Goal: Use online tool/utility: Utilize a website feature to perform a specific function

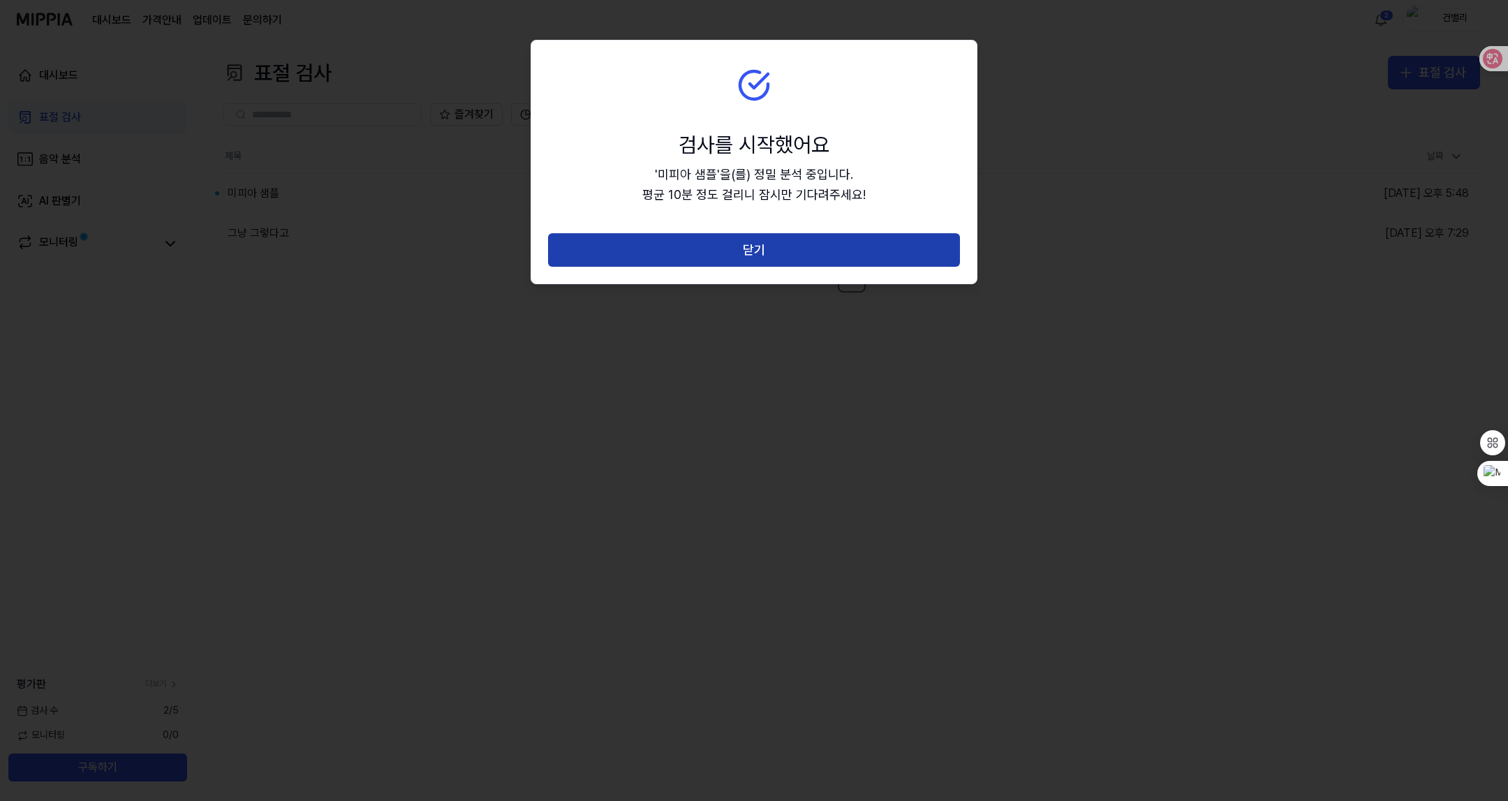
click at [767, 256] on button "닫기" at bounding box center [754, 250] width 412 height 34
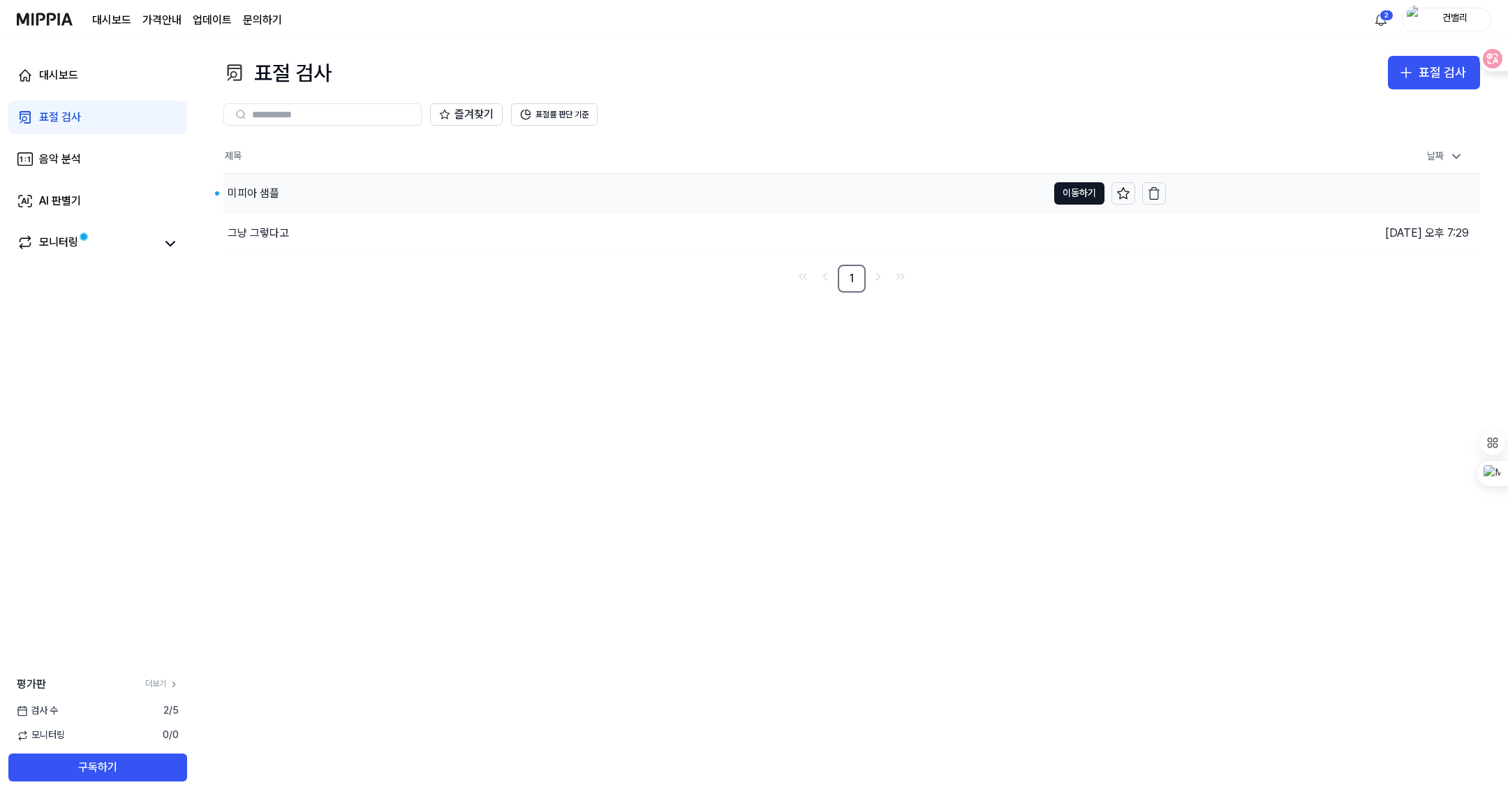
click at [253, 191] on div "미피아 샘플" at bounding box center [254, 193] width 52 height 17
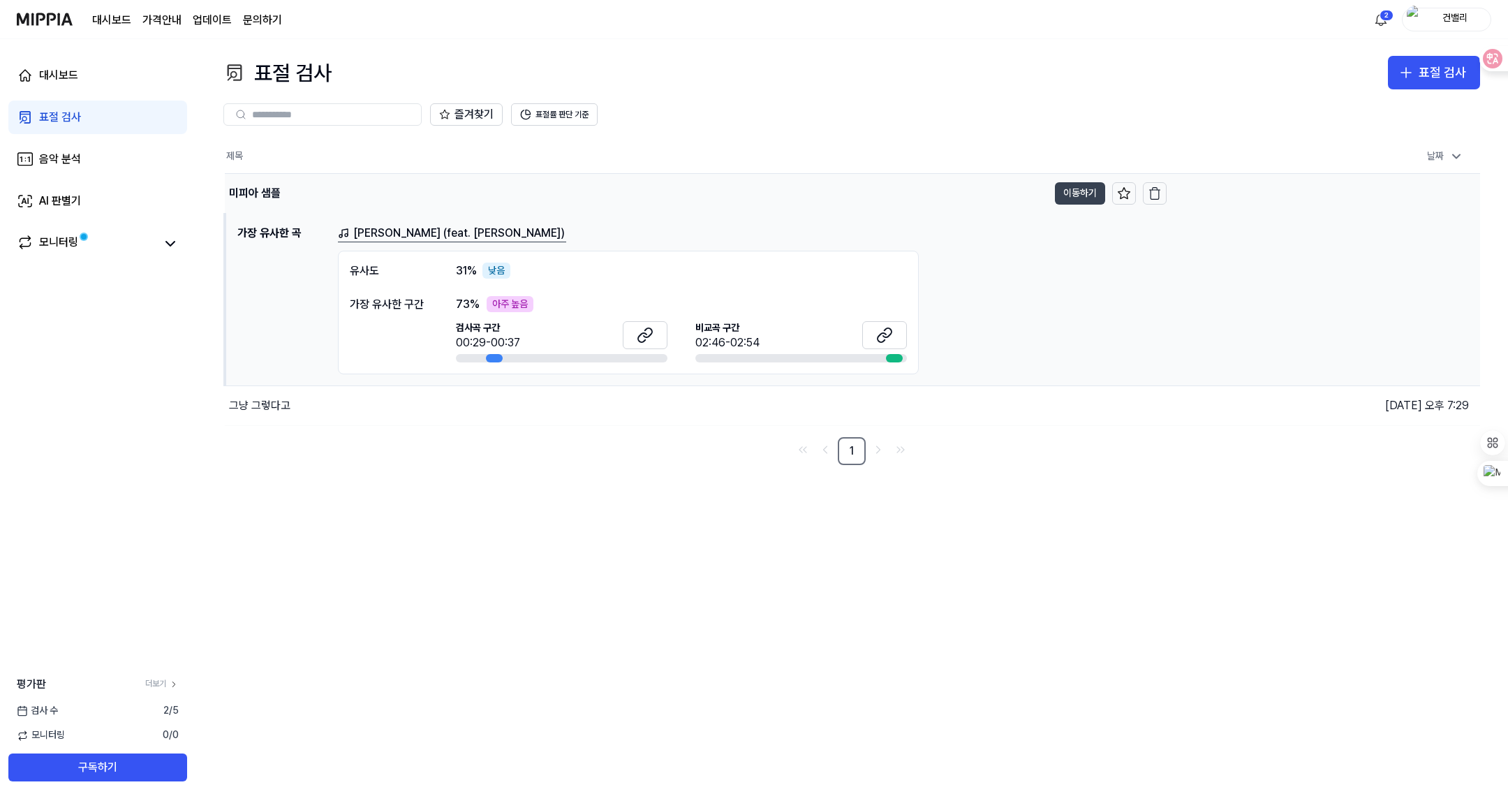
click at [1079, 193] on button "이동하기" at bounding box center [1080, 193] width 50 height 22
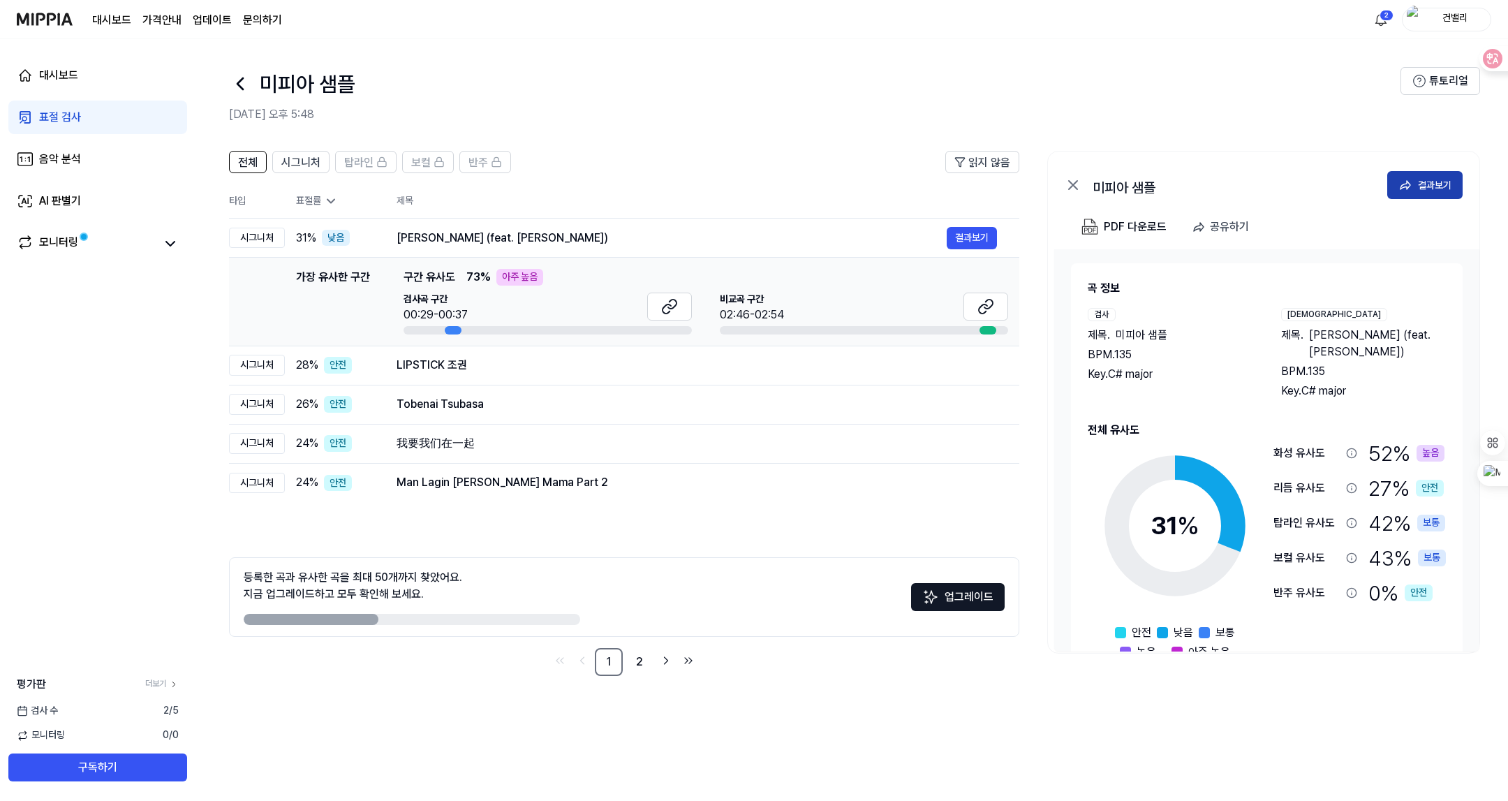
click at [1423, 189] on div "결과보기" at bounding box center [1435, 184] width 34 height 15
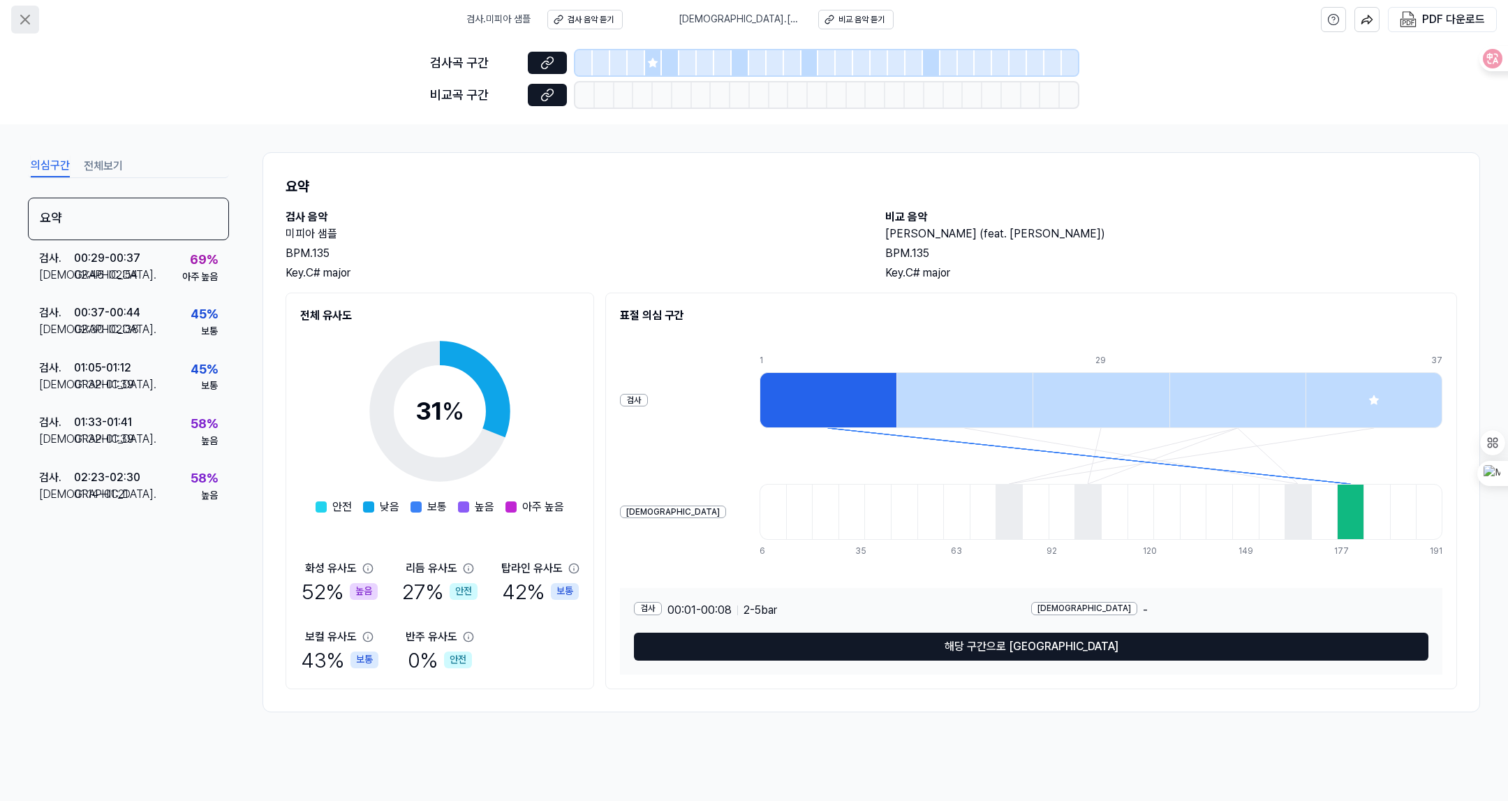
click at [32, 23] on icon at bounding box center [25, 19] width 17 height 17
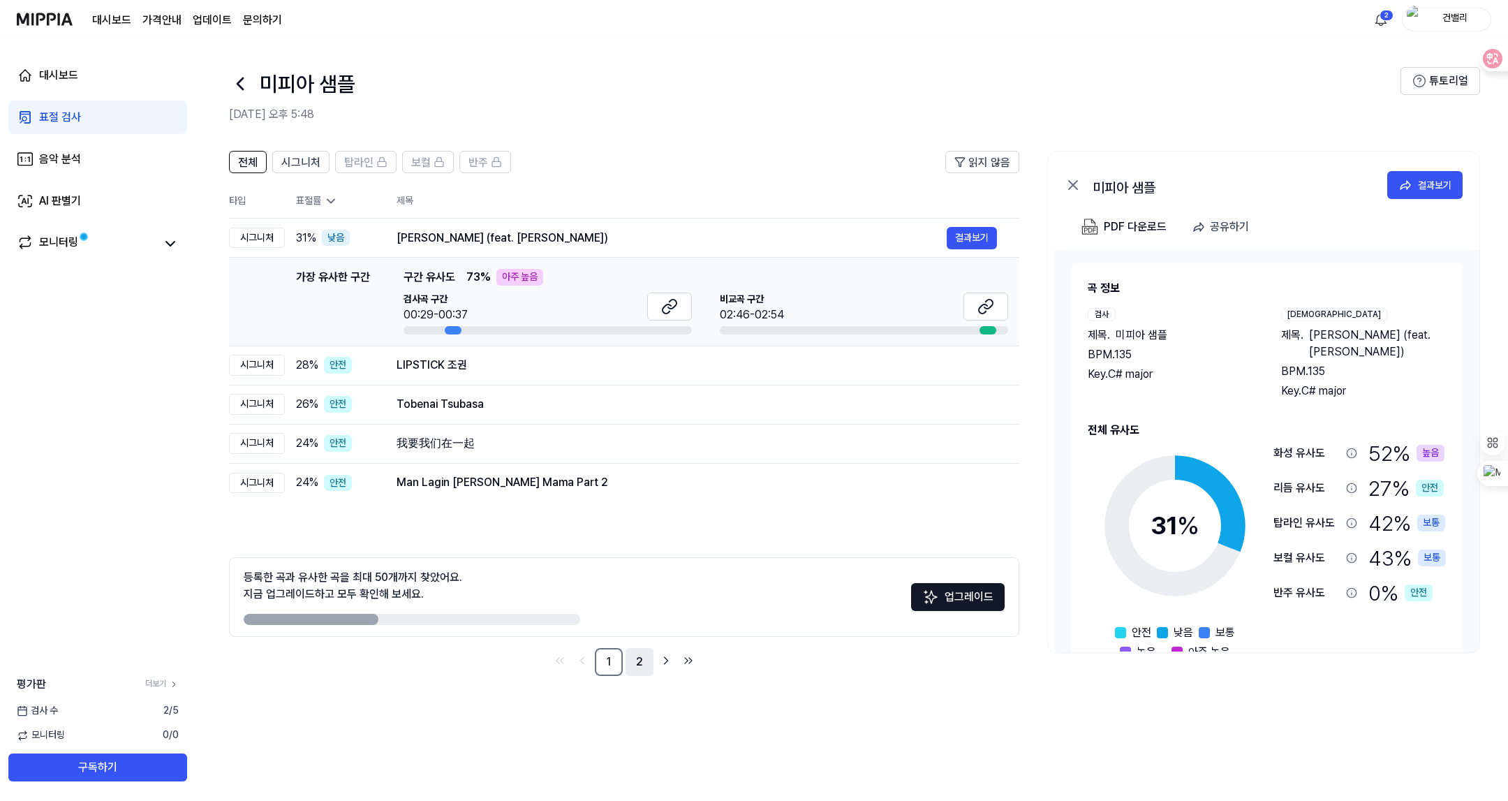
click at [637, 661] on link "2" at bounding box center [640, 662] width 28 height 28
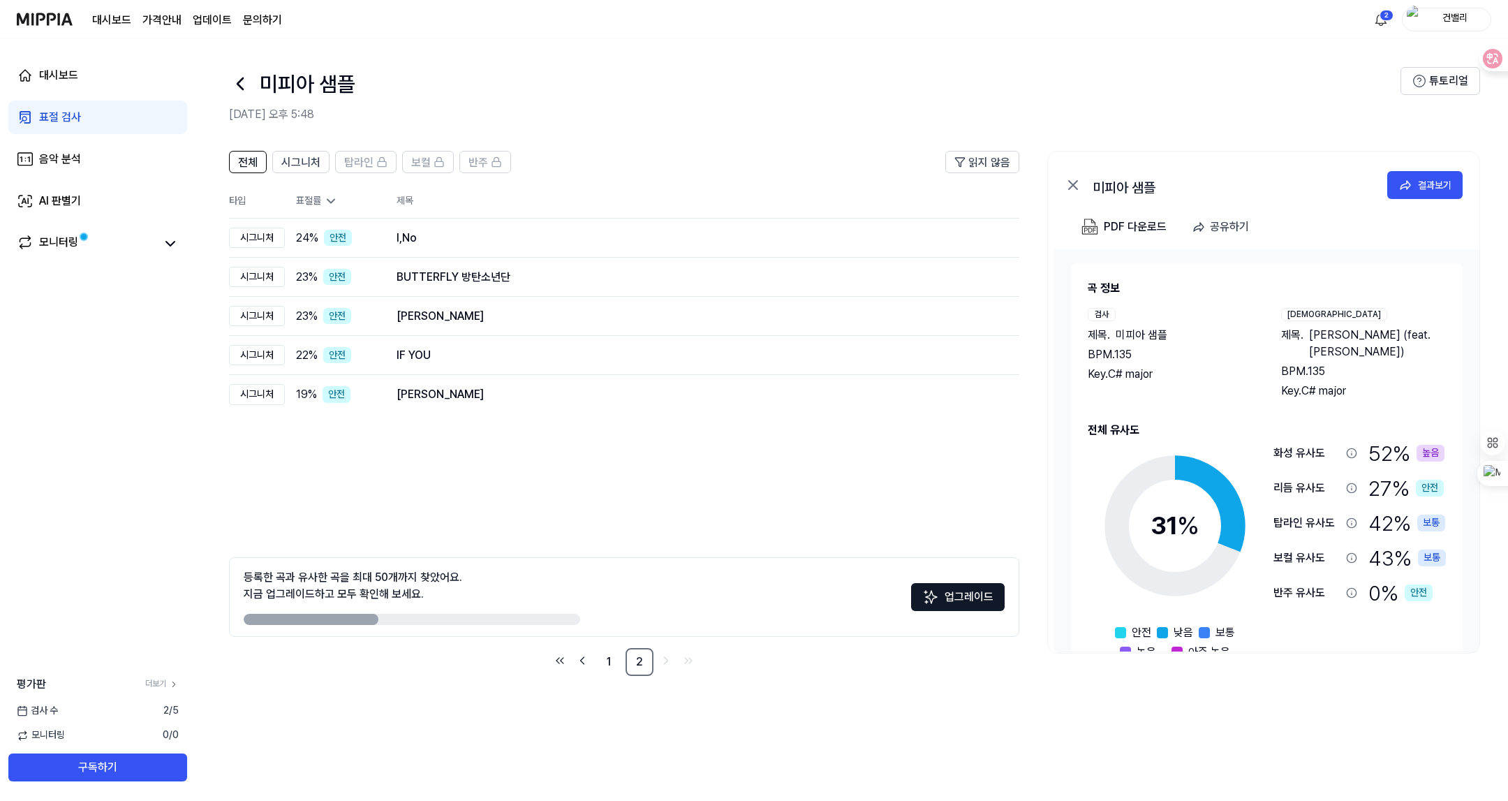
click at [170, 708] on span "2 / 5" at bounding box center [170, 711] width 15 height 14
click at [167, 687] on link "더보기" at bounding box center [162, 684] width 34 height 12
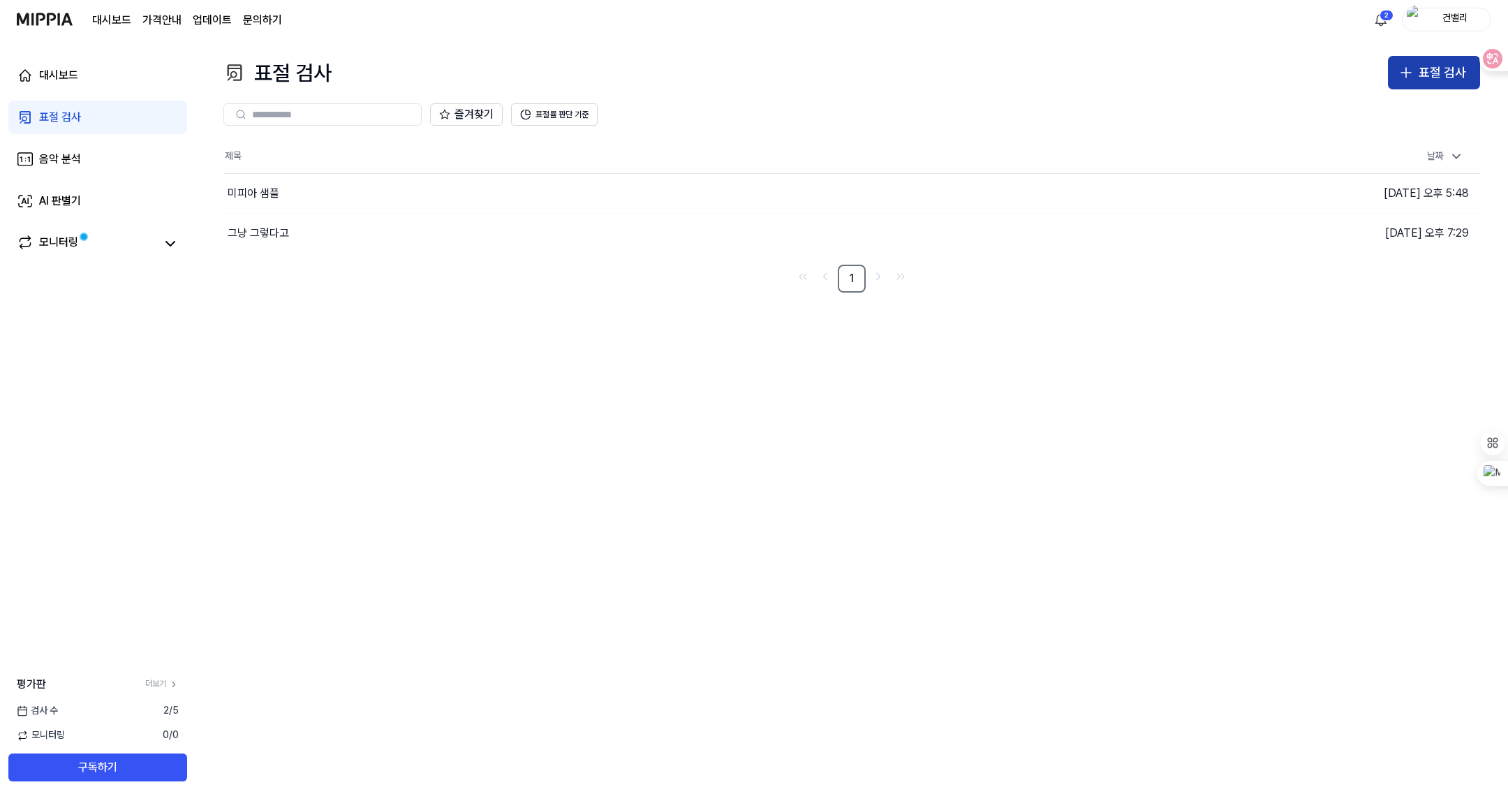
click at [1431, 71] on div "표절 검사" at bounding box center [1442, 73] width 47 height 20
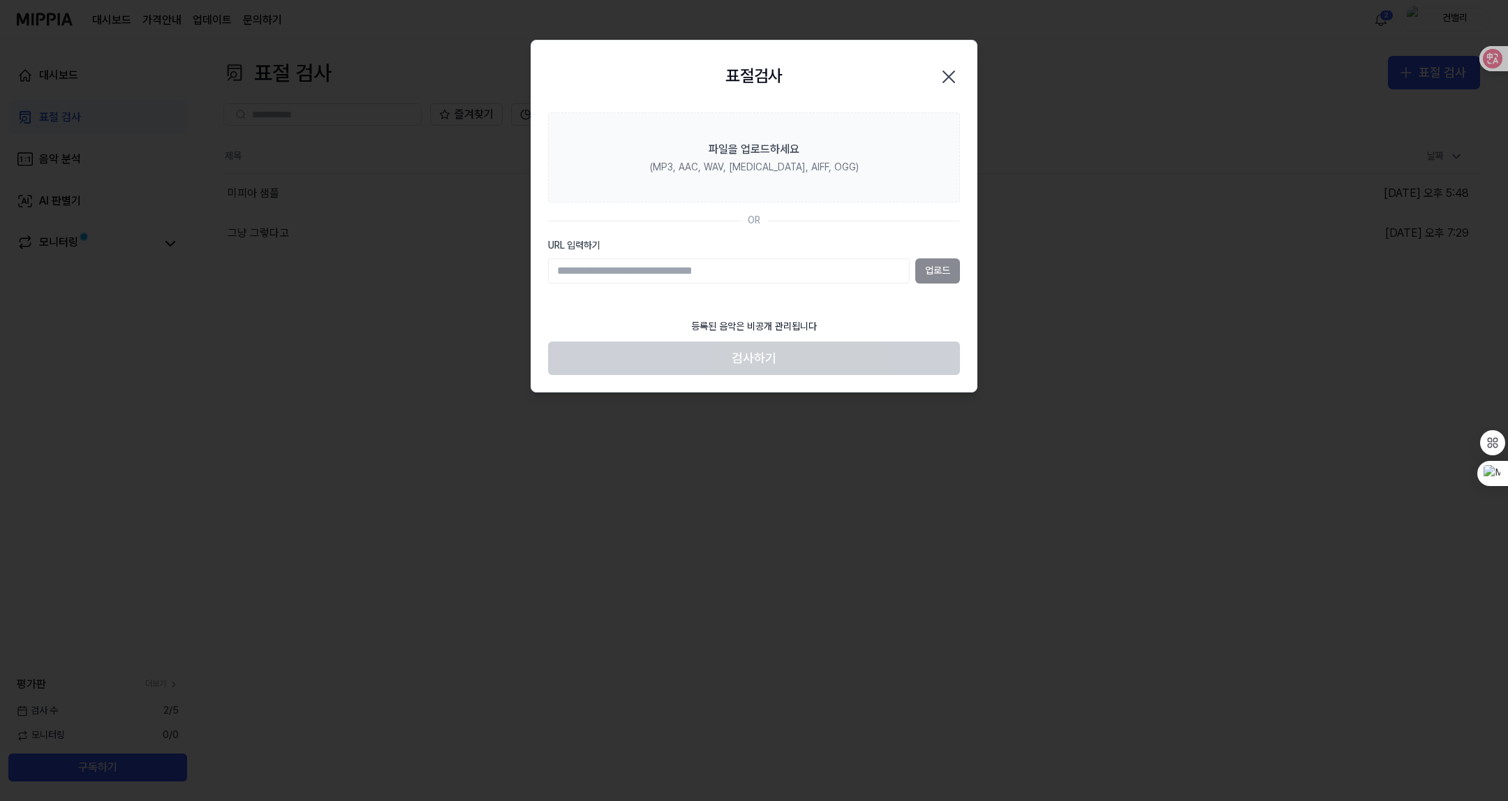
click at [957, 80] on icon "button" at bounding box center [949, 77] width 22 height 22
